Goal: Task Accomplishment & Management: Use online tool/utility

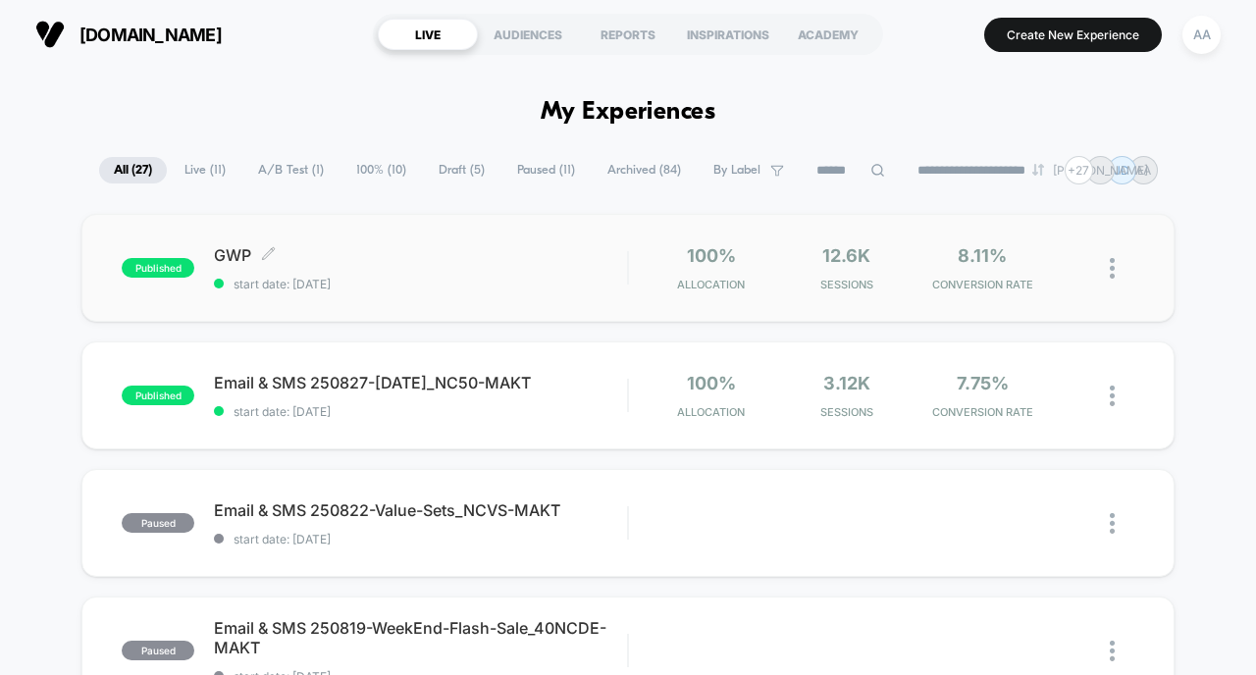
click at [152, 270] on span "published" at bounding box center [158, 268] width 73 height 20
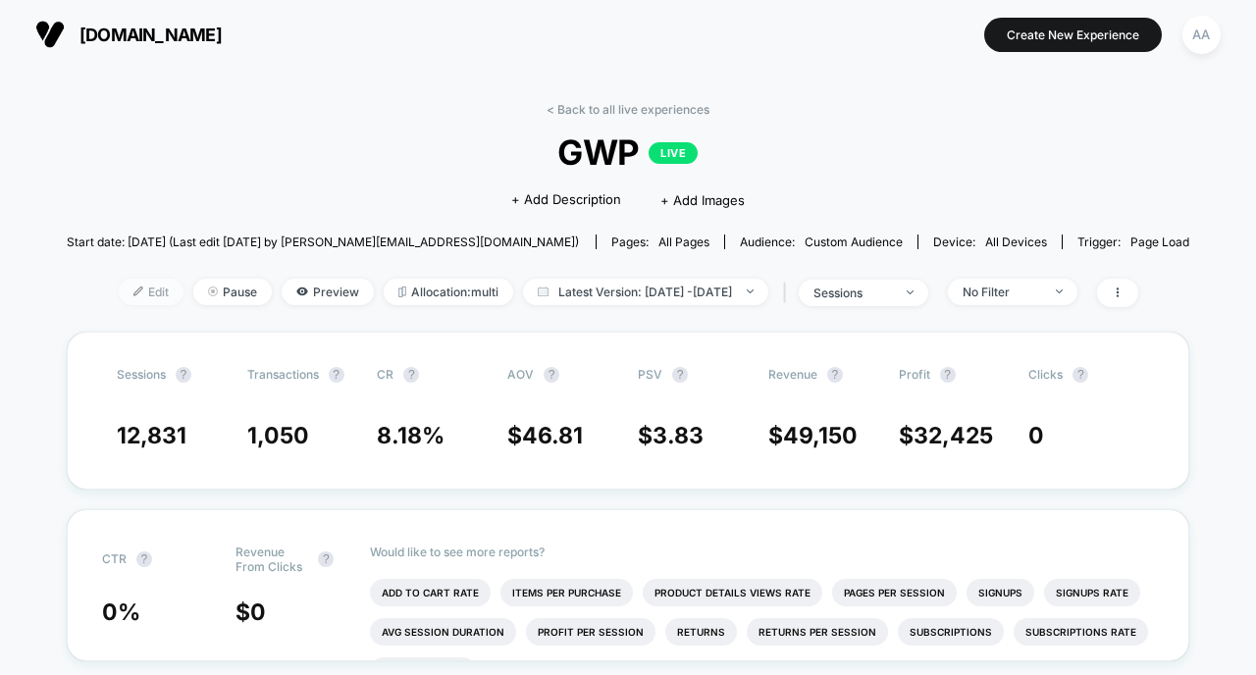
click at [119, 290] on span "Edit" at bounding box center [151, 292] width 65 height 26
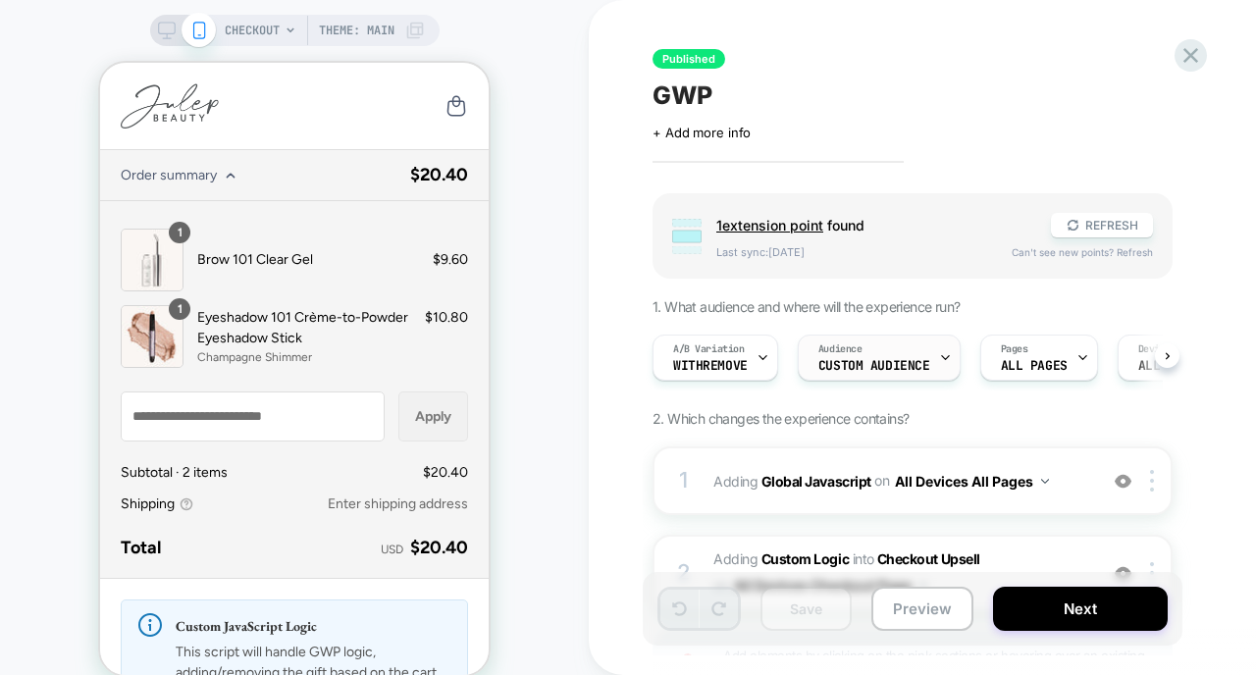
click at [870, 364] on span "Custom Audience" at bounding box center [874, 366] width 112 height 14
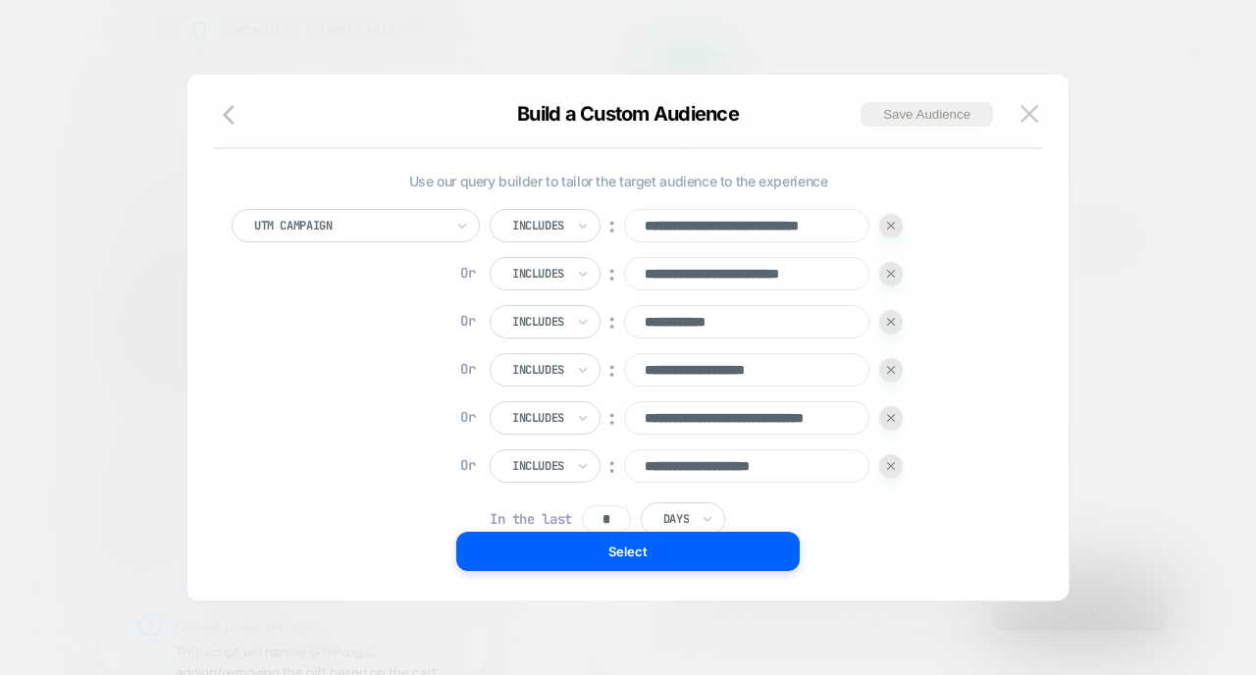
scroll to position [173, 0]
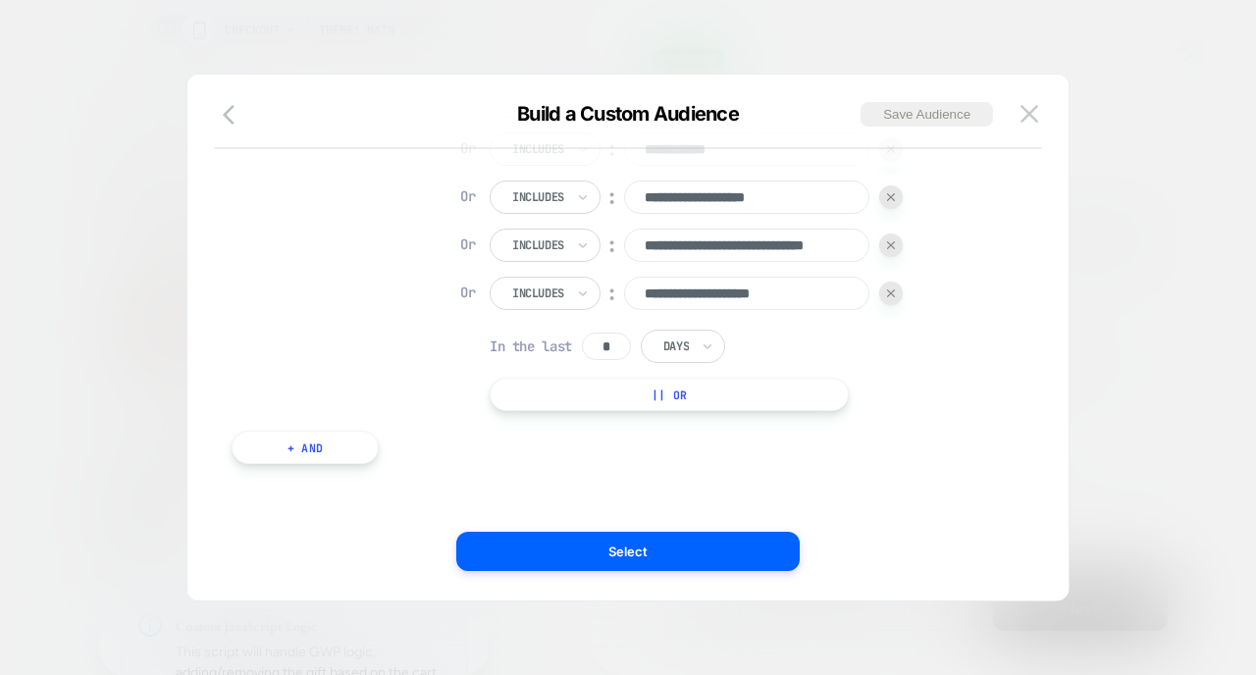
click at [648, 393] on button "|| Or" at bounding box center [669, 394] width 359 height 33
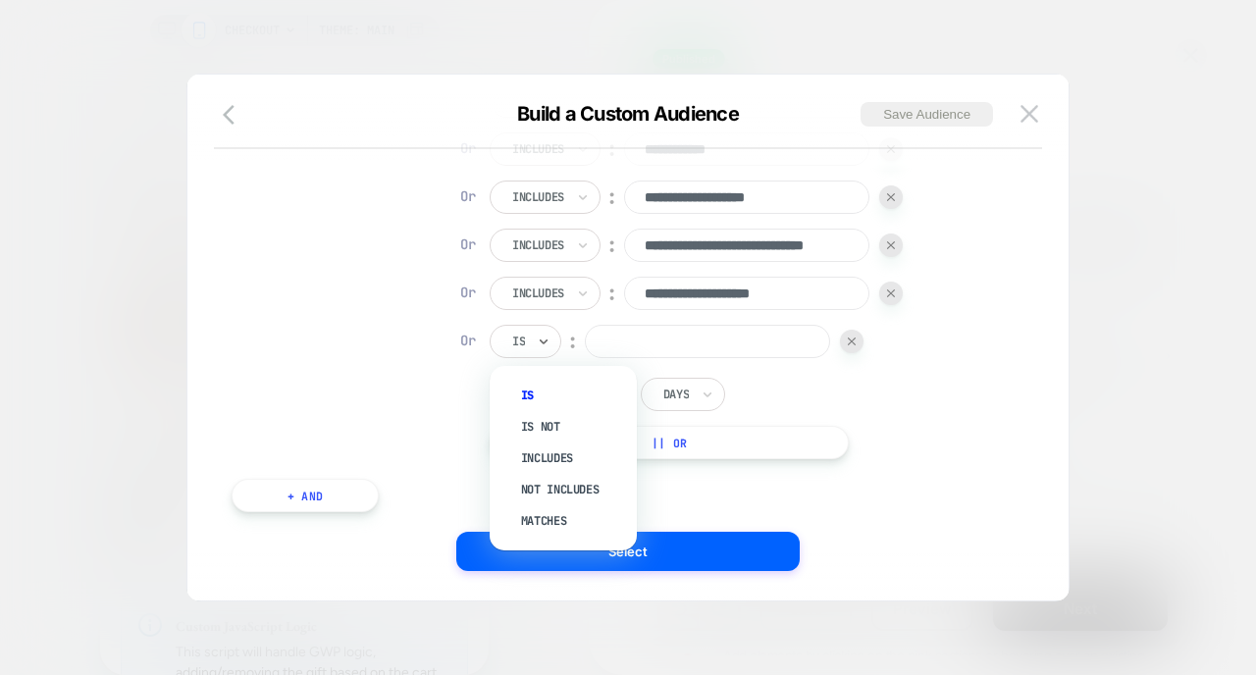
click at [535, 339] on div "Is" at bounding box center [526, 341] width 72 height 33
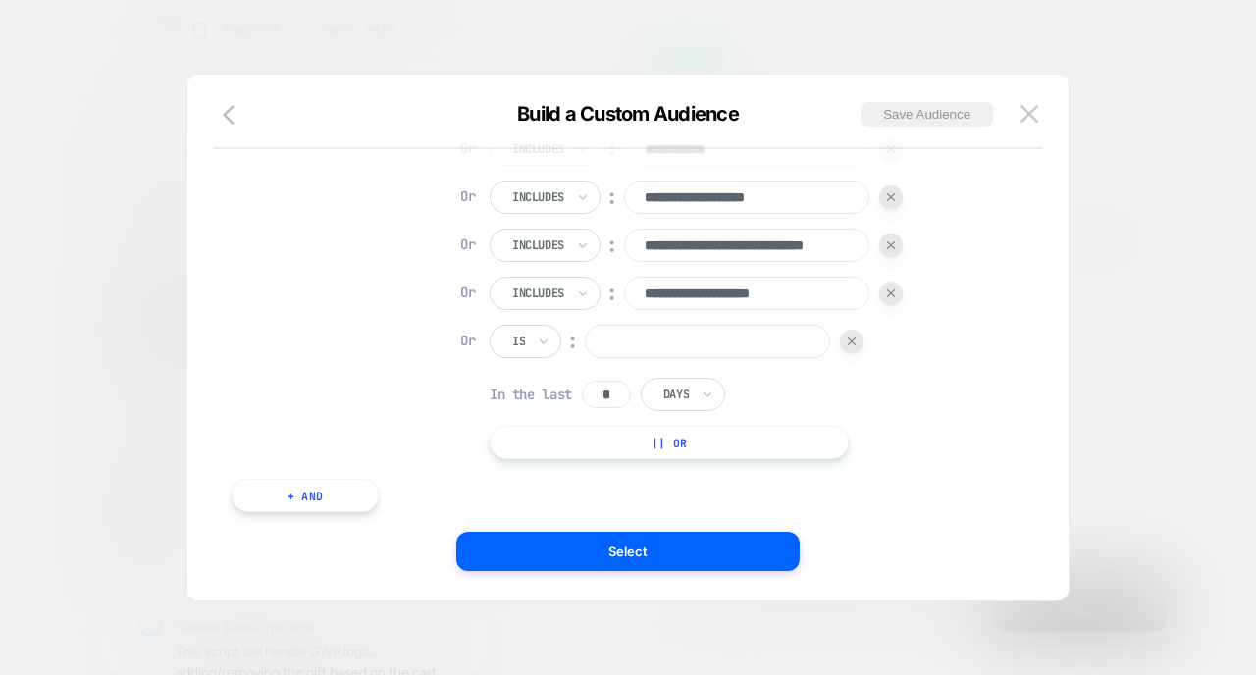
click at [529, 337] on div "Is" at bounding box center [526, 341] width 72 height 33
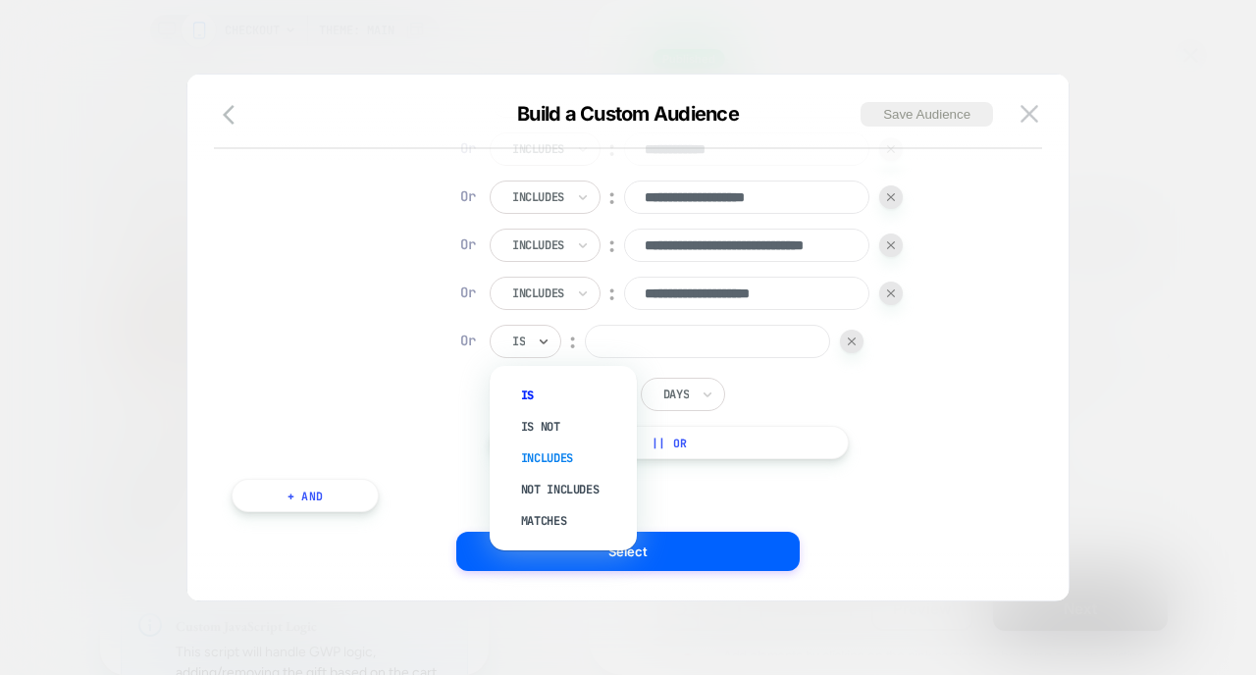
click at [530, 462] on div "Includes" at bounding box center [573, 458] width 128 height 31
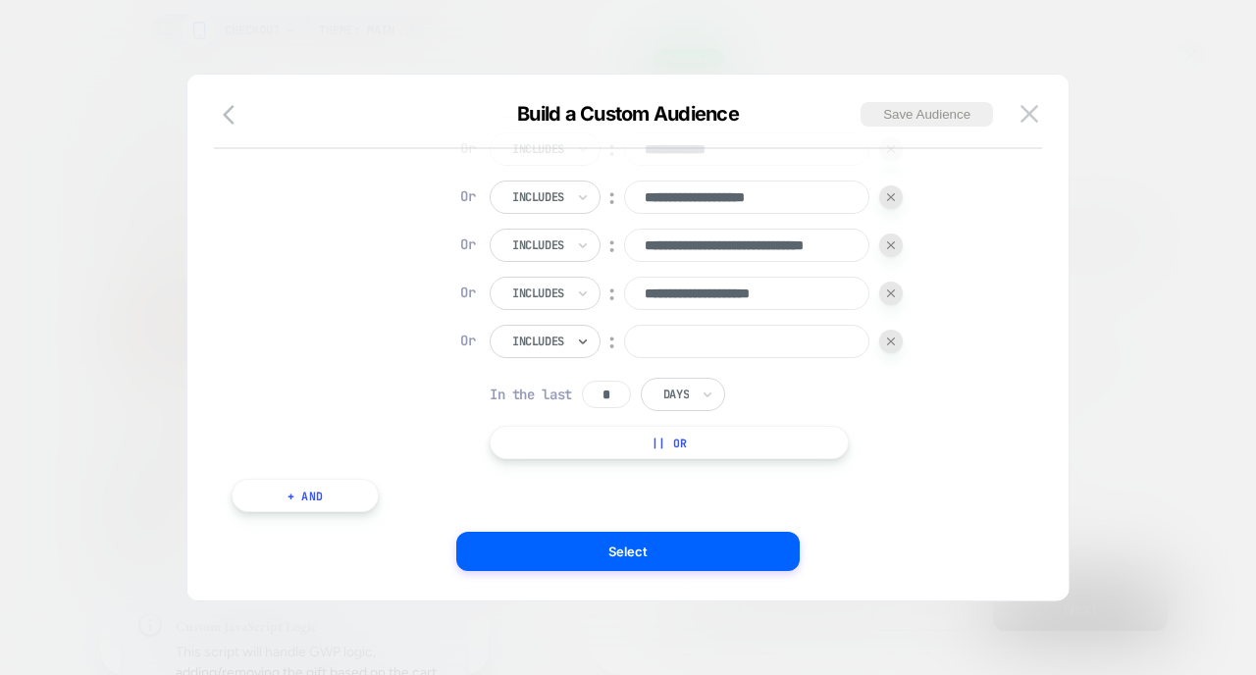
click at [754, 337] on input at bounding box center [746, 341] width 245 height 33
paste input "**********"
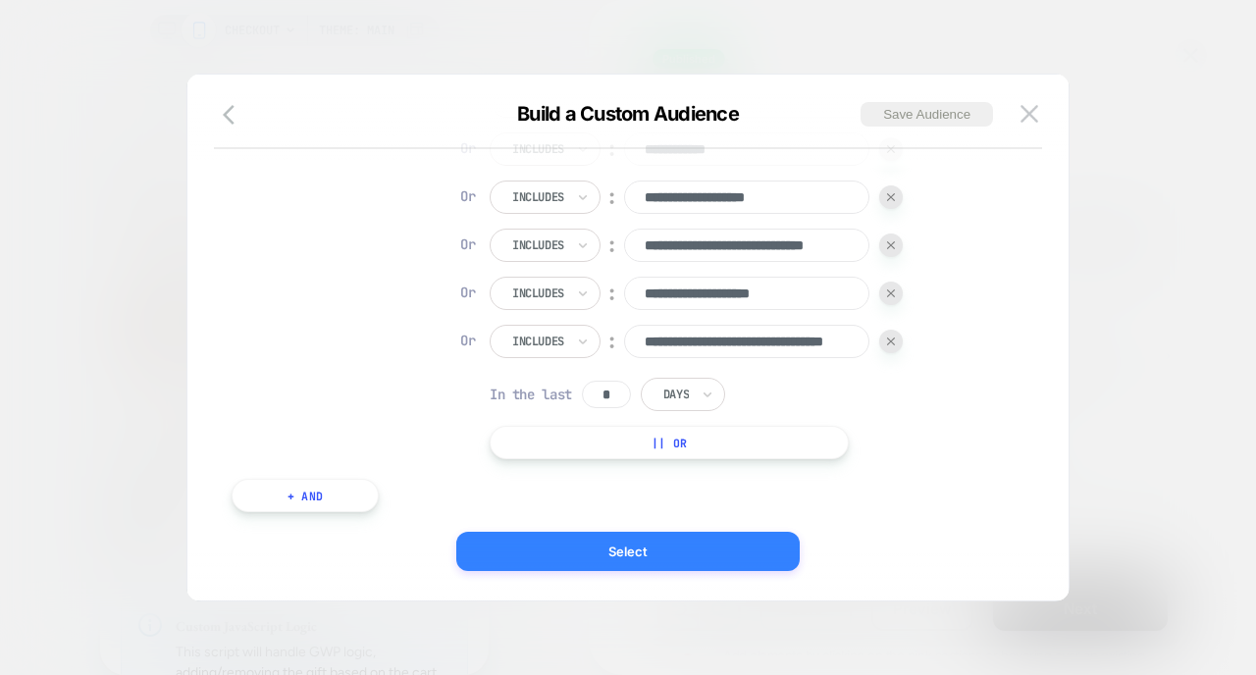
type input "**********"
click at [579, 550] on button "Select" at bounding box center [627, 551] width 343 height 39
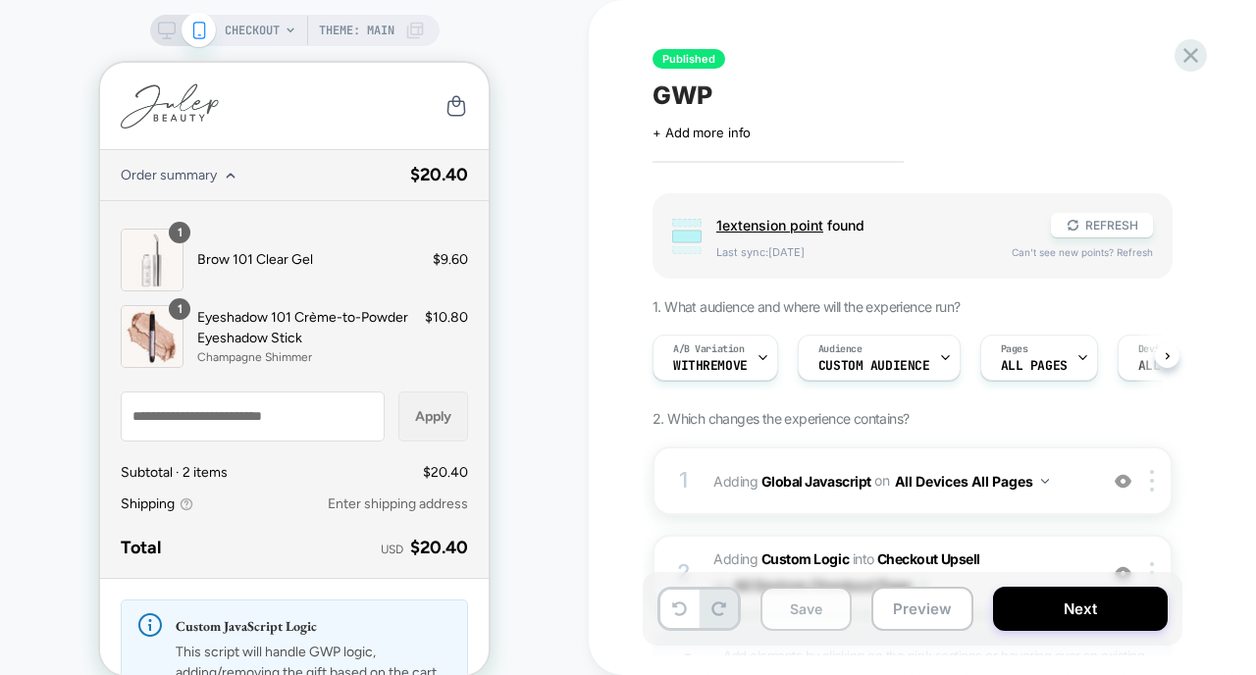
click at [800, 613] on button "Save" at bounding box center [805, 609] width 91 height 44
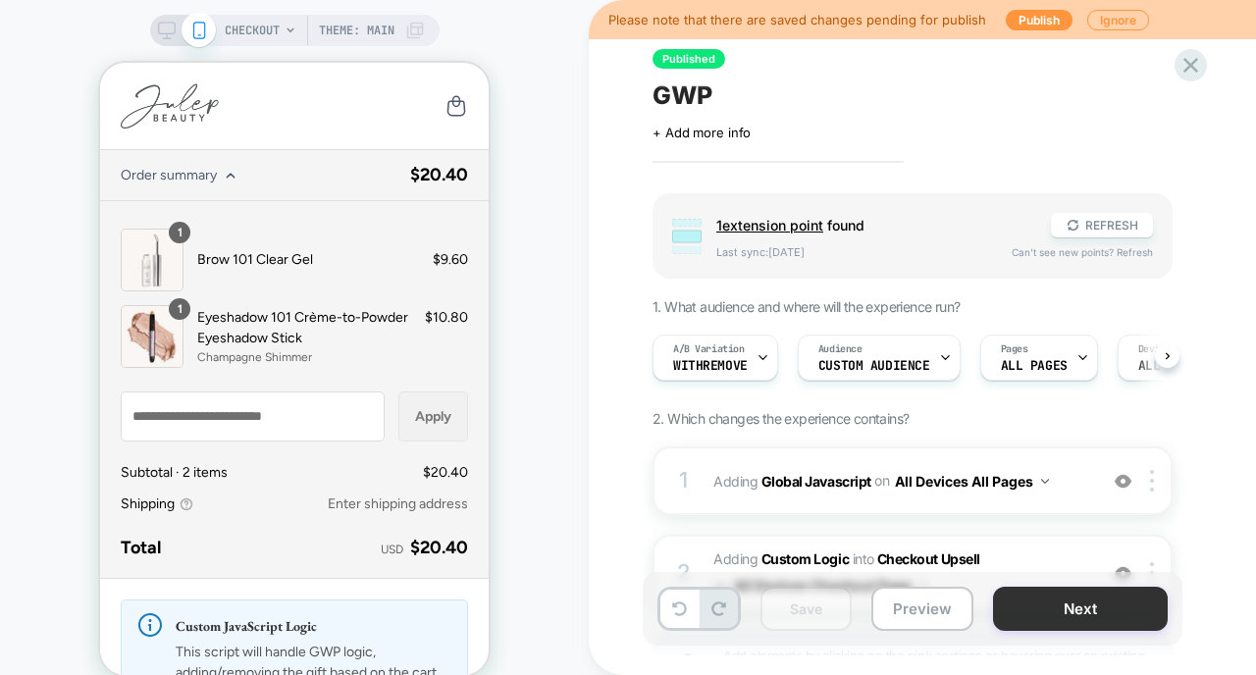
click at [1050, 623] on button "Next" at bounding box center [1080, 609] width 175 height 44
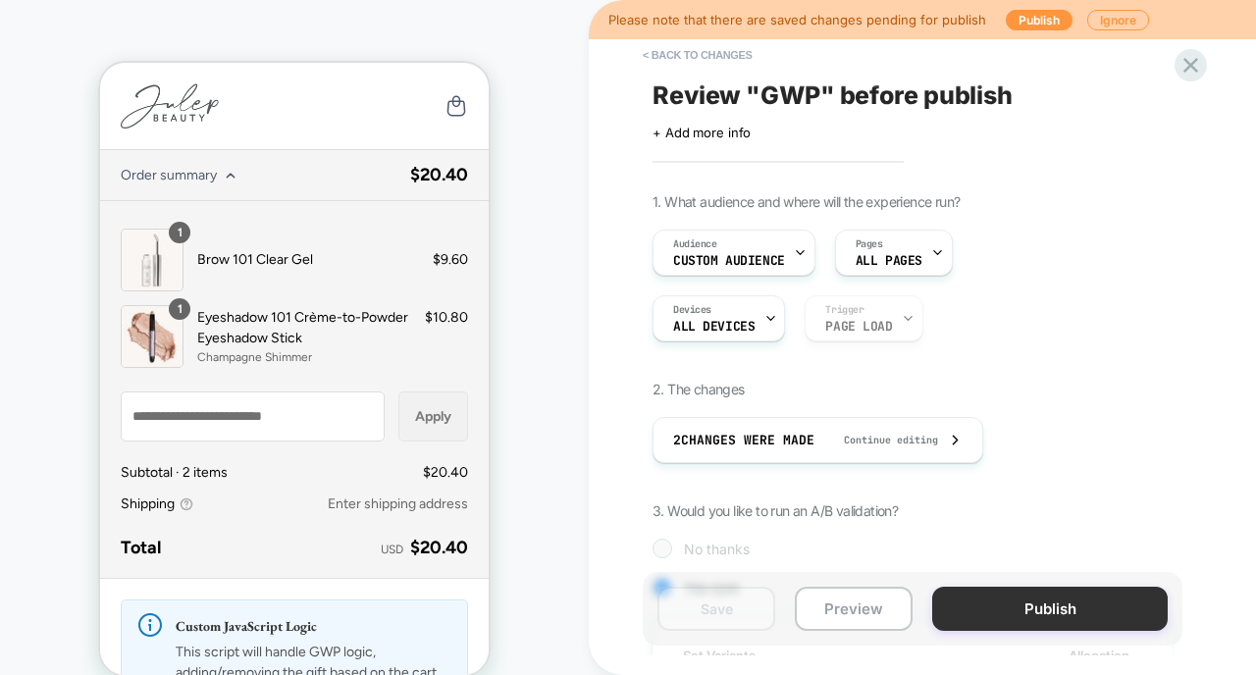
click at [1027, 607] on button "Publish" at bounding box center [1049, 609] width 235 height 44
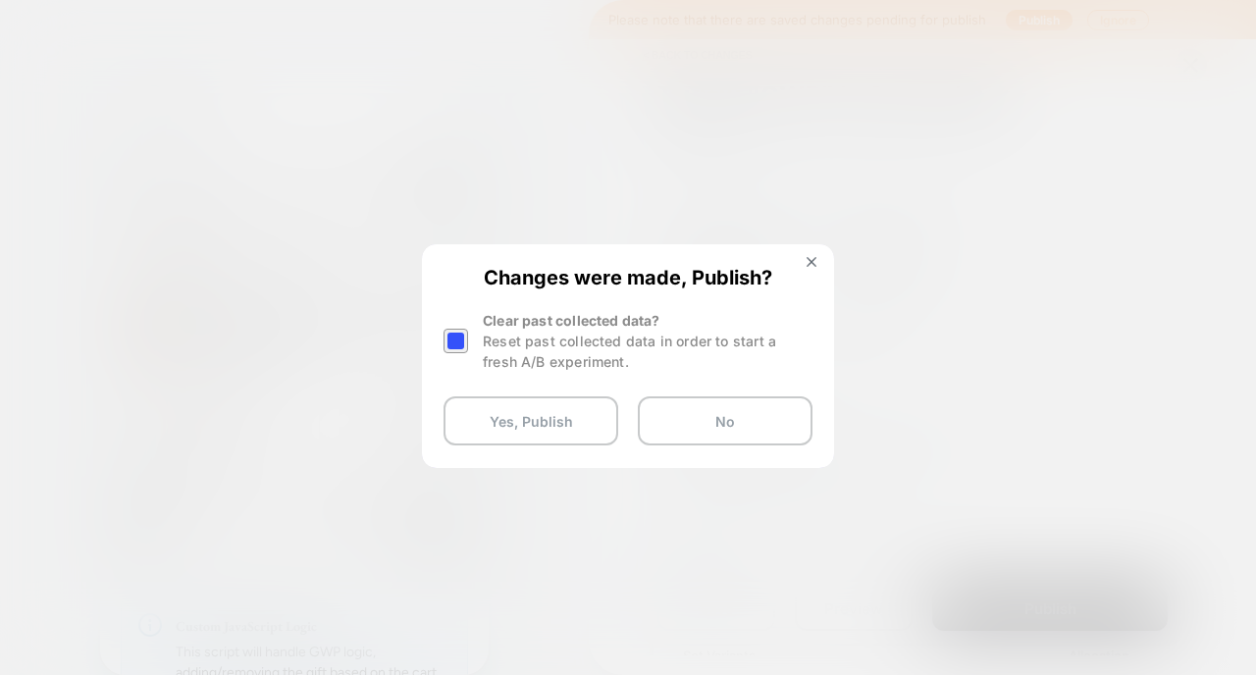
click at [455, 338] on div at bounding box center [456, 341] width 25 height 25
click at [476, 419] on button "Yes, Publish" at bounding box center [531, 420] width 175 height 49
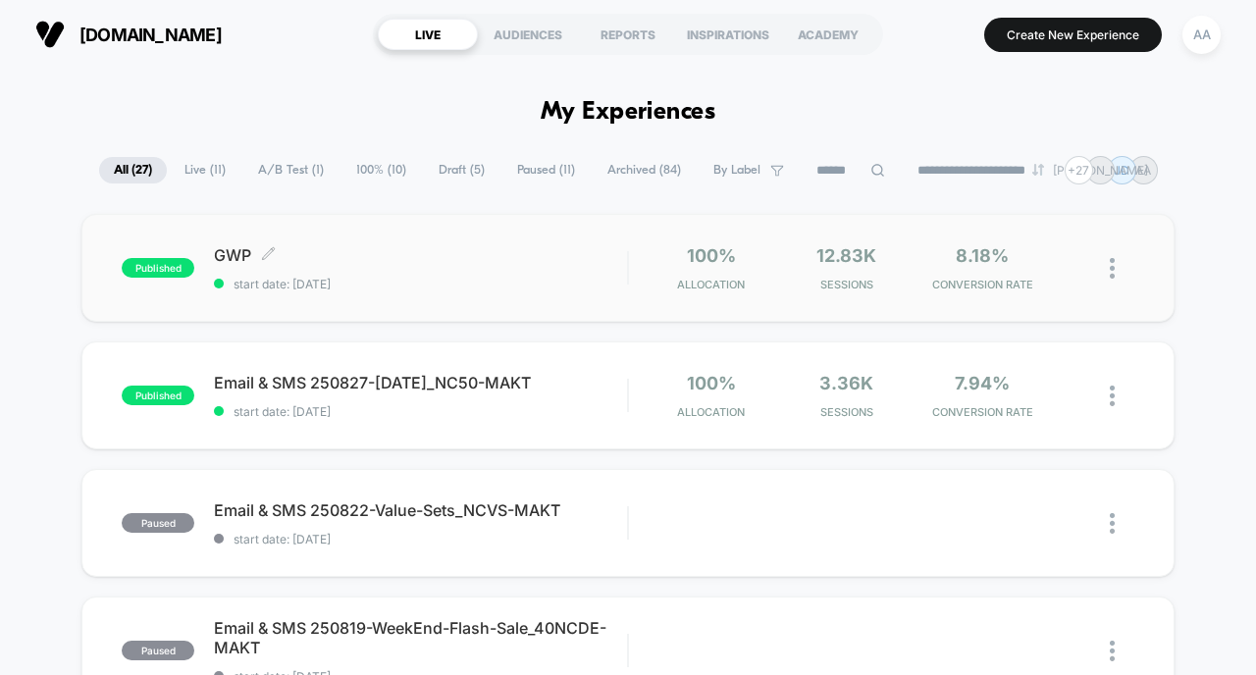
click at [124, 281] on div "published GWP Click to edit experience details Click to edit experience details…" at bounding box center [374, 268] width 505 height 46
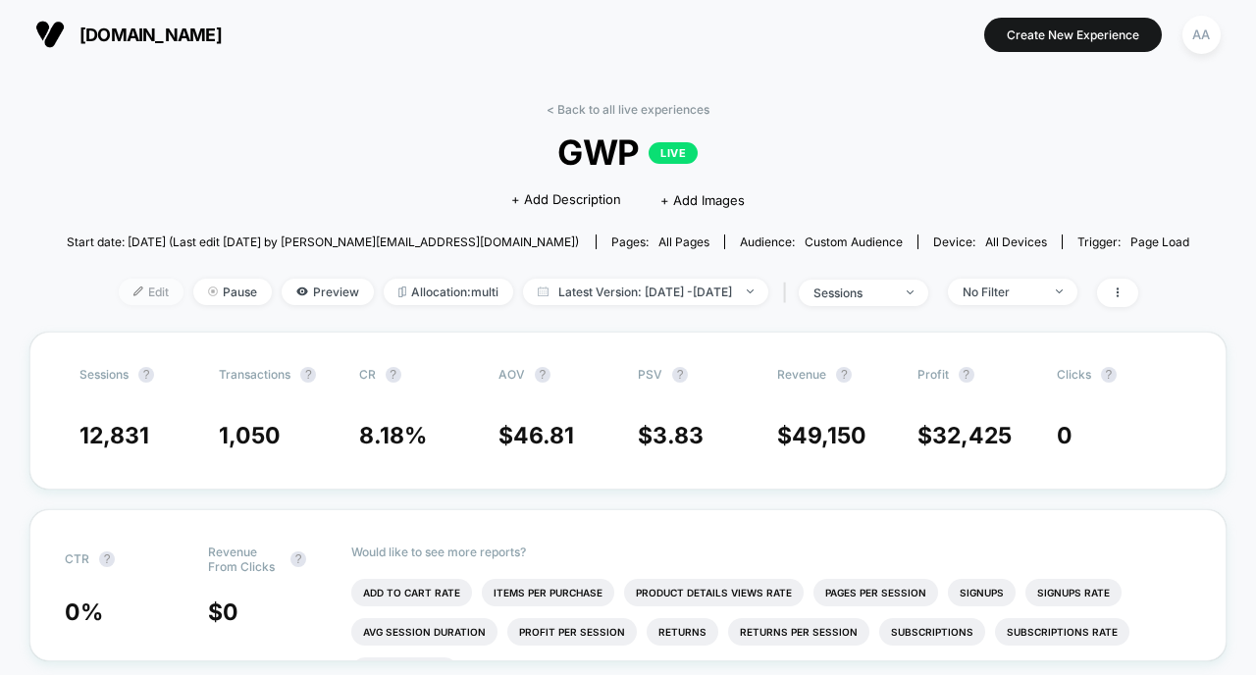
click at [126, 298] on span "Edit" at bounding box center [151, 292] width 65 height 26
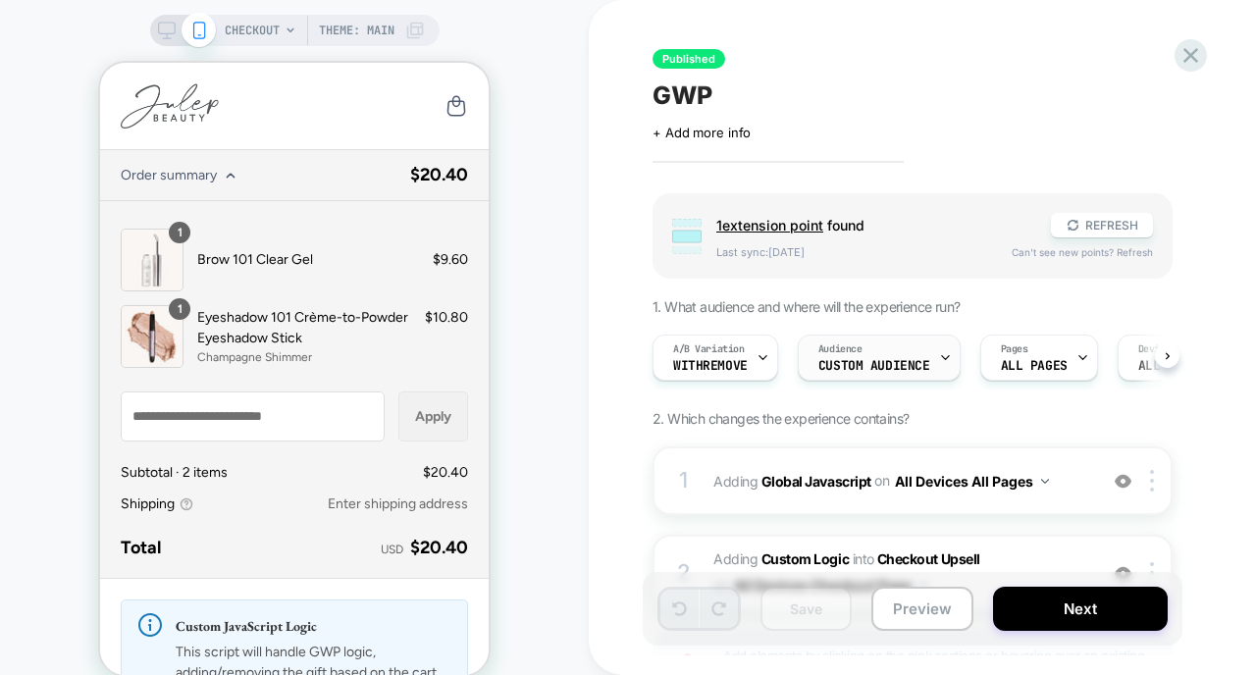
click at [836, 353] on span "Audience" at bounding box center [840, 349] width 44 height 14
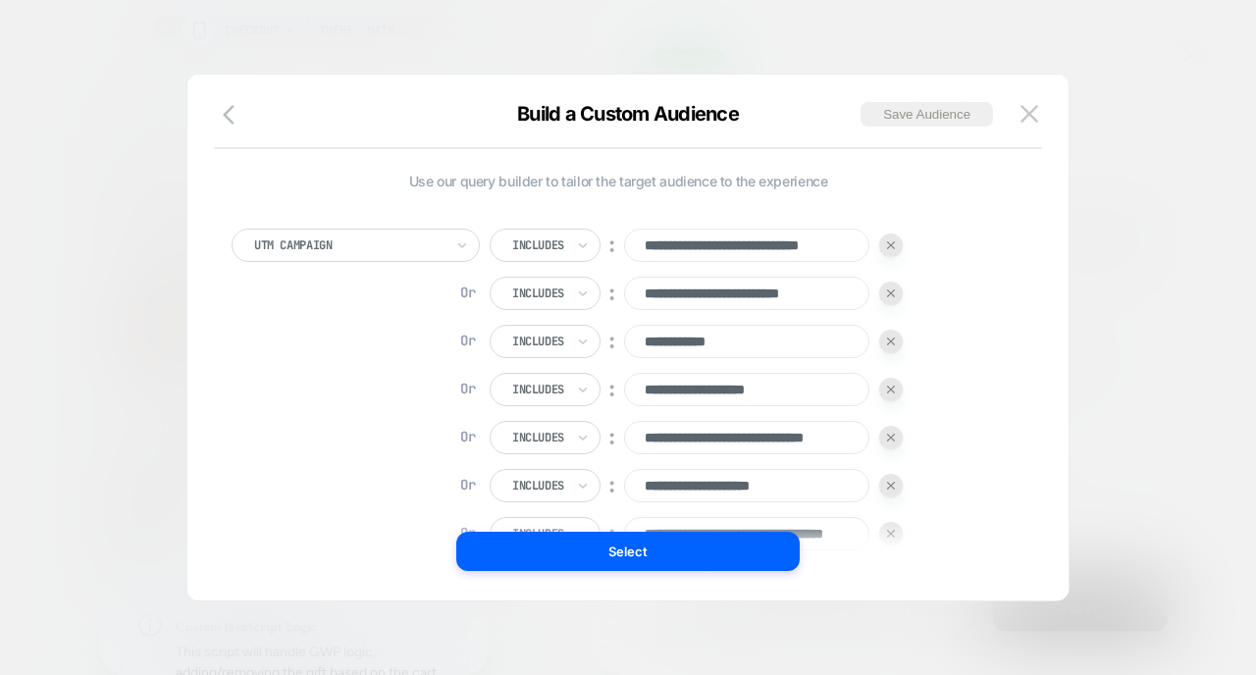
scroll to position [20, 0]
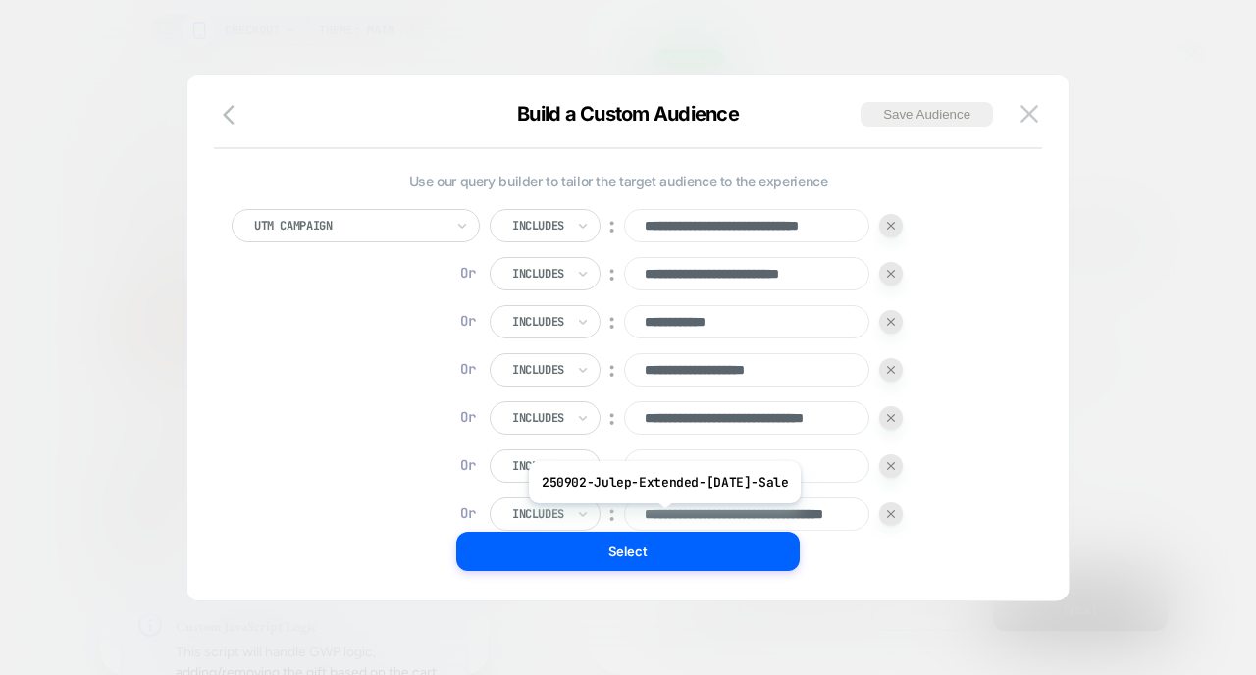
click at [672, 517] on input "**********" at bounding box center [746, 513] width 245 height 33
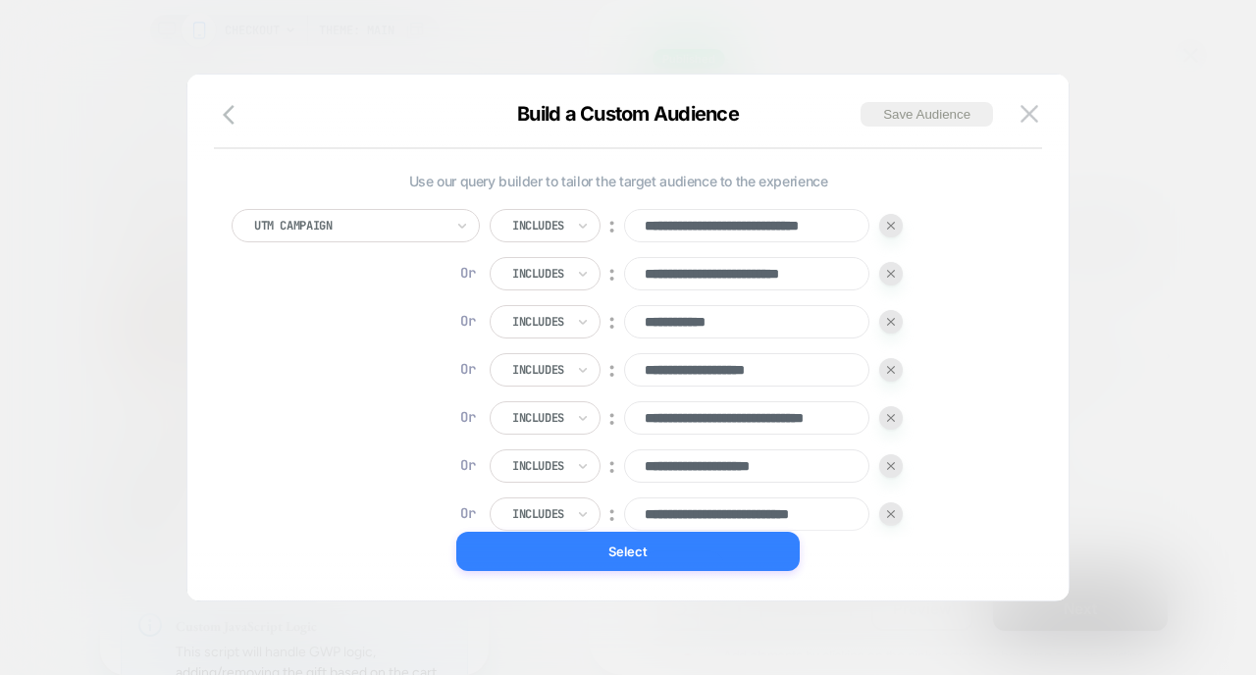
type input "**********"
click at [597, 565] on button "Select" at bounding box center [627, 551] width 343 height 39
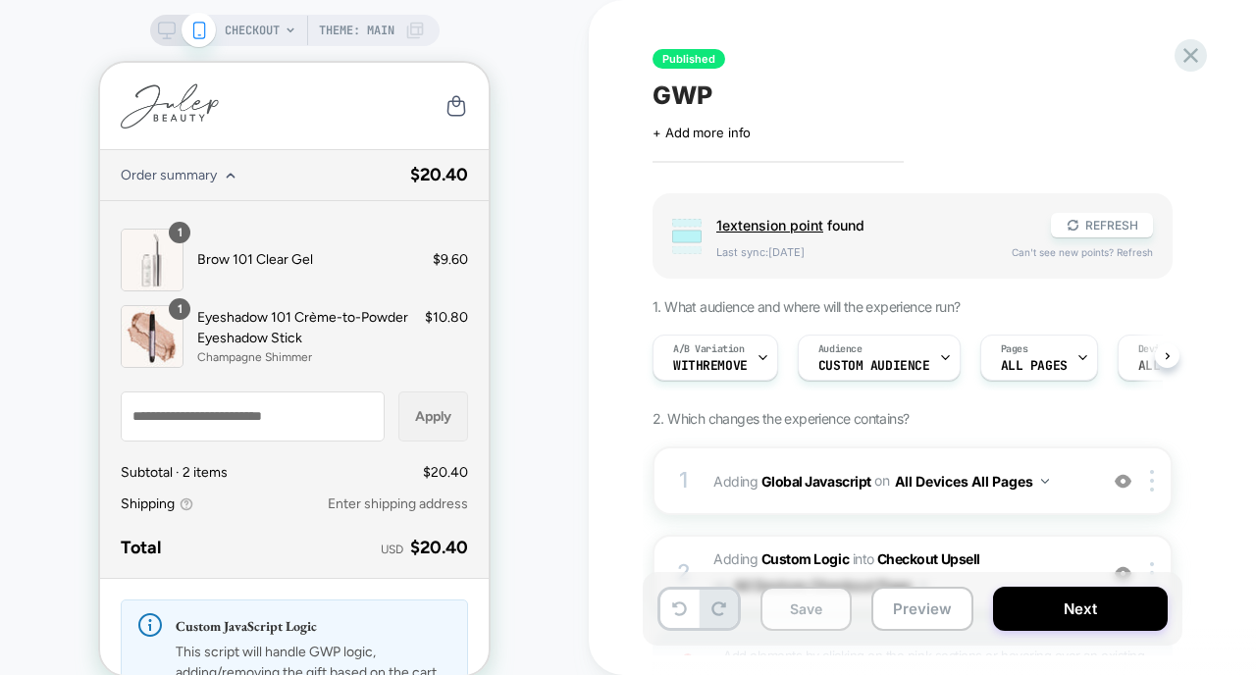
click at [807, 617] on button "Save" at bounding box center [805, 609] width 91 height 44
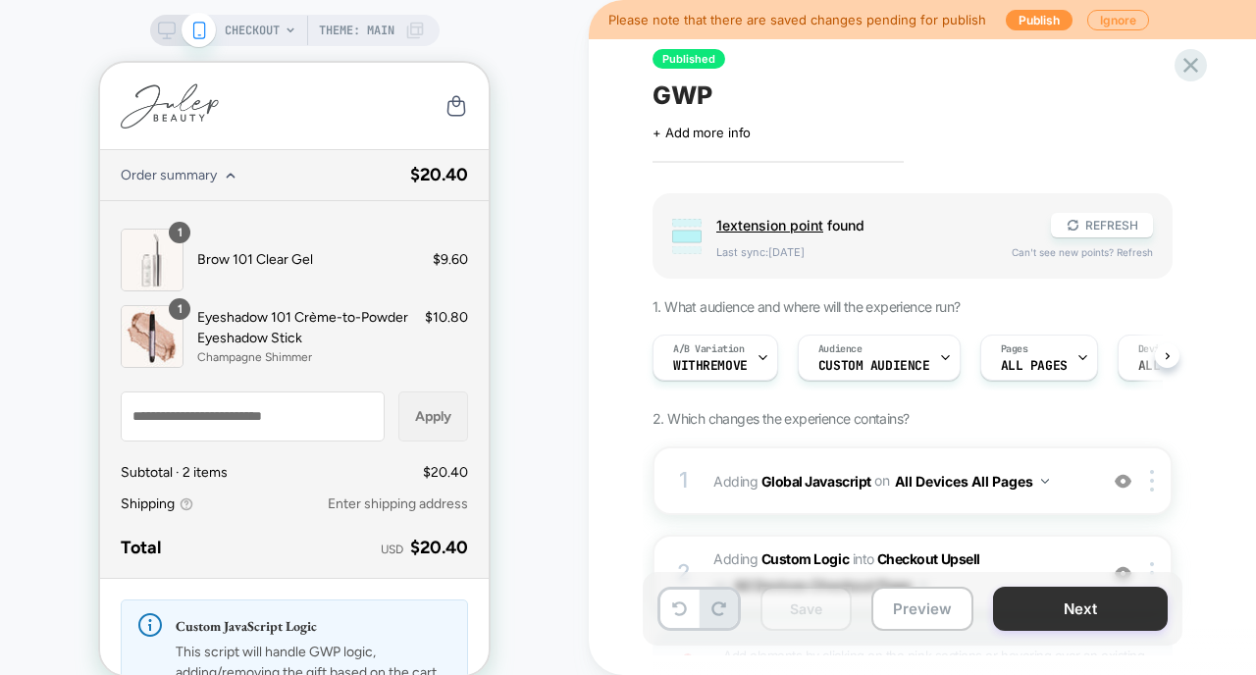
click at [1061, 606] on button "Next" at bounding box center [1080, 609] width 175 height 44
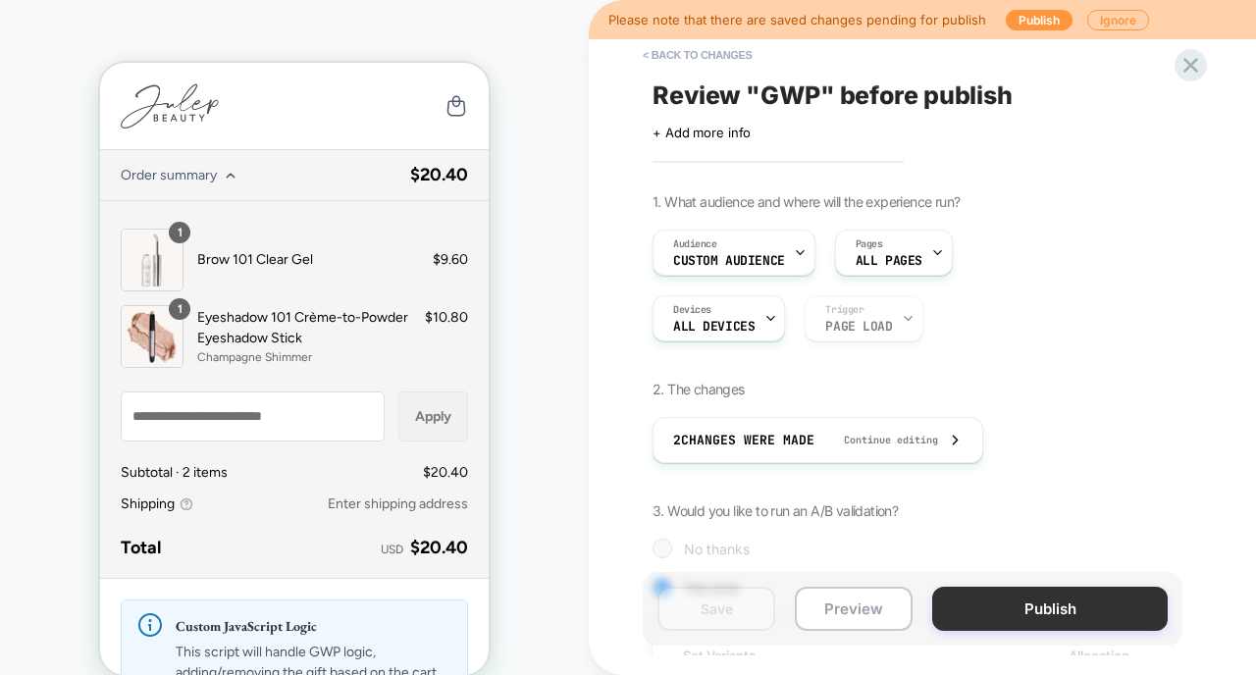
click at [987, 589] on button "Publish" at bounding box center [1049, 609] width 235 height 44
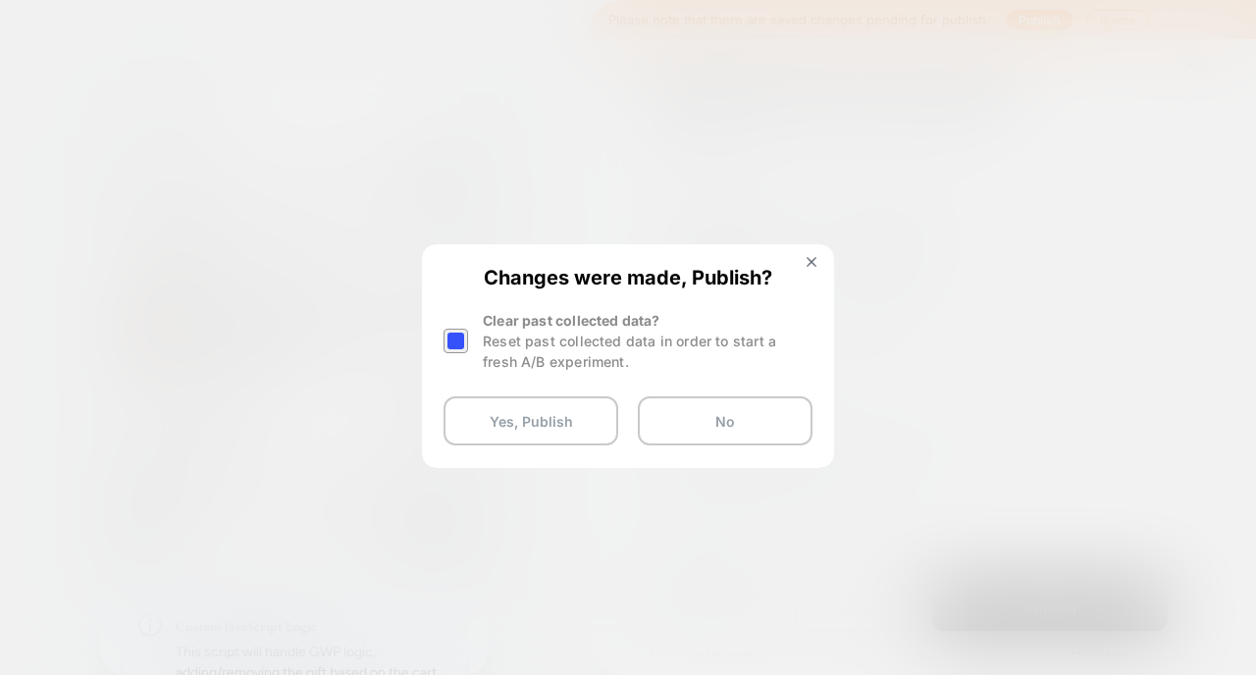
click at [448, 336] on div at bounding box center [456, 341] width 25 height 25
click at [514, 407] on button "Yes, Publish" at bounding box center [531, 420] width 175 height 49
